Goal: Entertainment & Leisure: Consume media (video, audio)

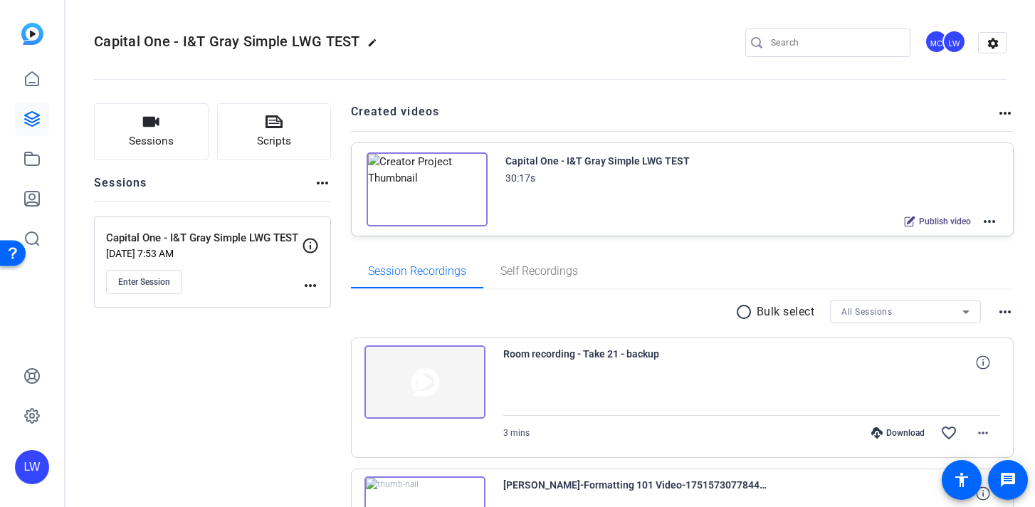
click at [425, 191] on img at bounding box center [427, 189] width 121 height 74
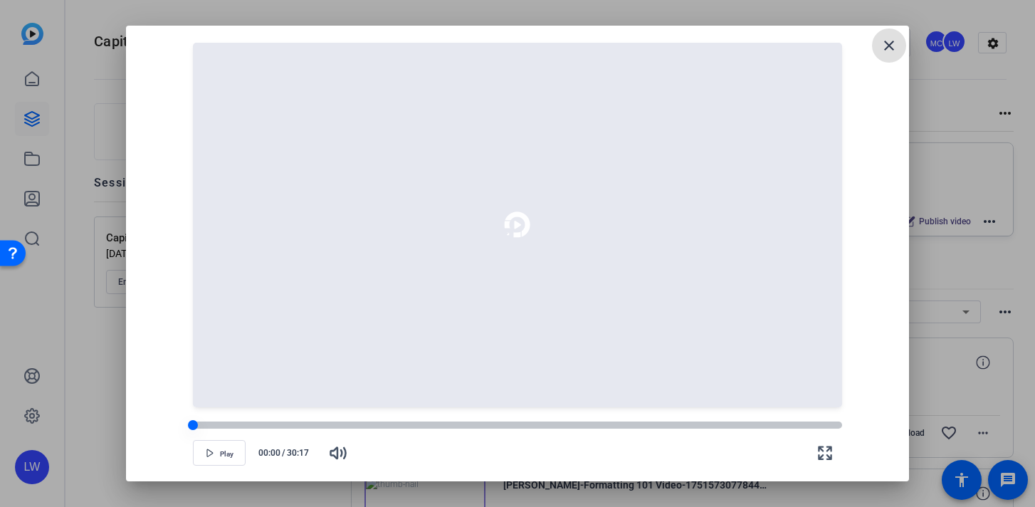
drag, startPoint x: 196, startPoint y: 424, endPoint x: 468, endPoint y: 421, distance: 272.6
click at [198, 421] on div at bounding box center [193, 425] width 10 height 10
click at [569, 422] on div at bounding box center [517, 424] width 649 height 7
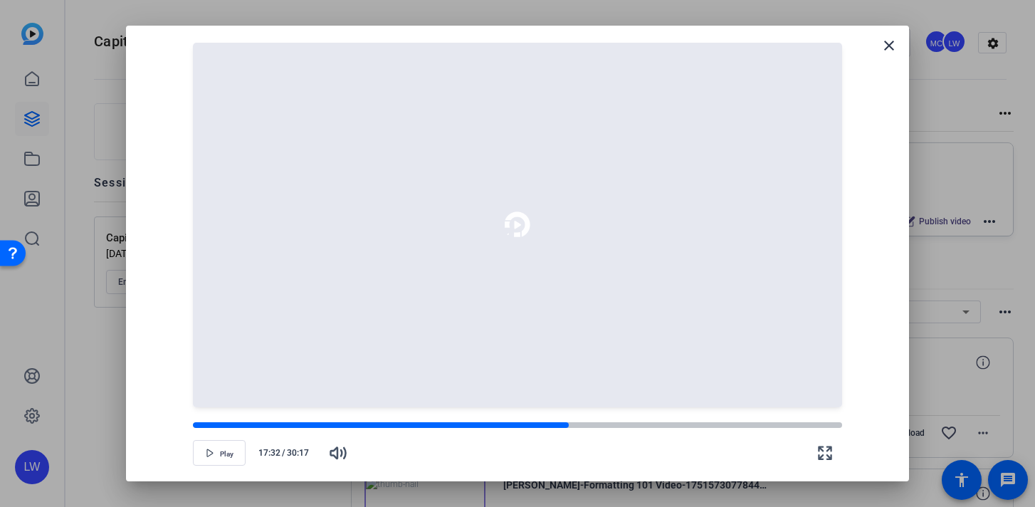
drag, startPoint x: 570, startPoint y: 426, endPoint x: 525, endPoint y: 499, distance: 85.7
click at [0, 0] on div at bounding box center [0, 0] width 0 height 0
click at [215, 452] on span "button" at bounding box center [219, 453] width 51 height 34
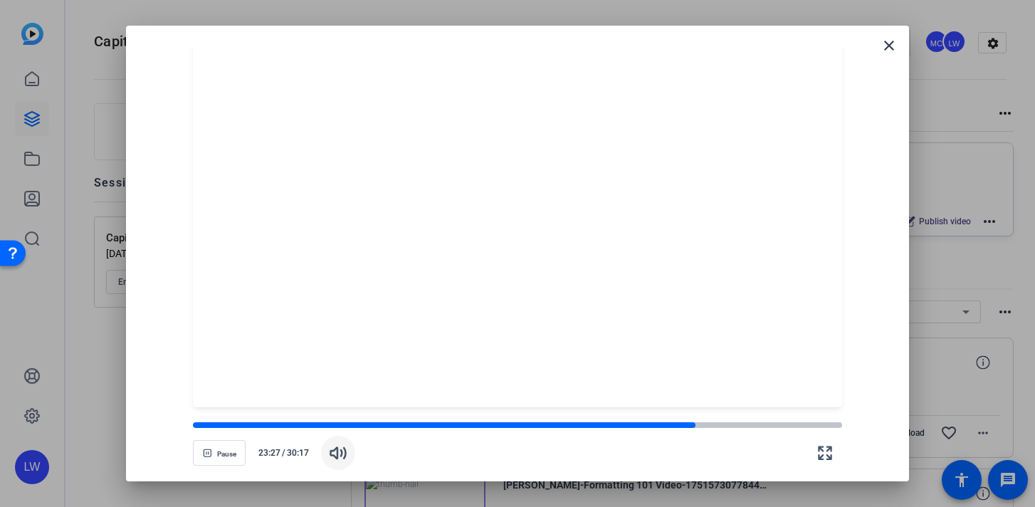
click at [335, 462] on span "button" at bounding box center [338, 453] width 34 height 34
click at [340, 451] on icon "button" at bounding box center [338, 453] width 15 height 11
